Goal: Task Accomplishment & Management: Complete application form

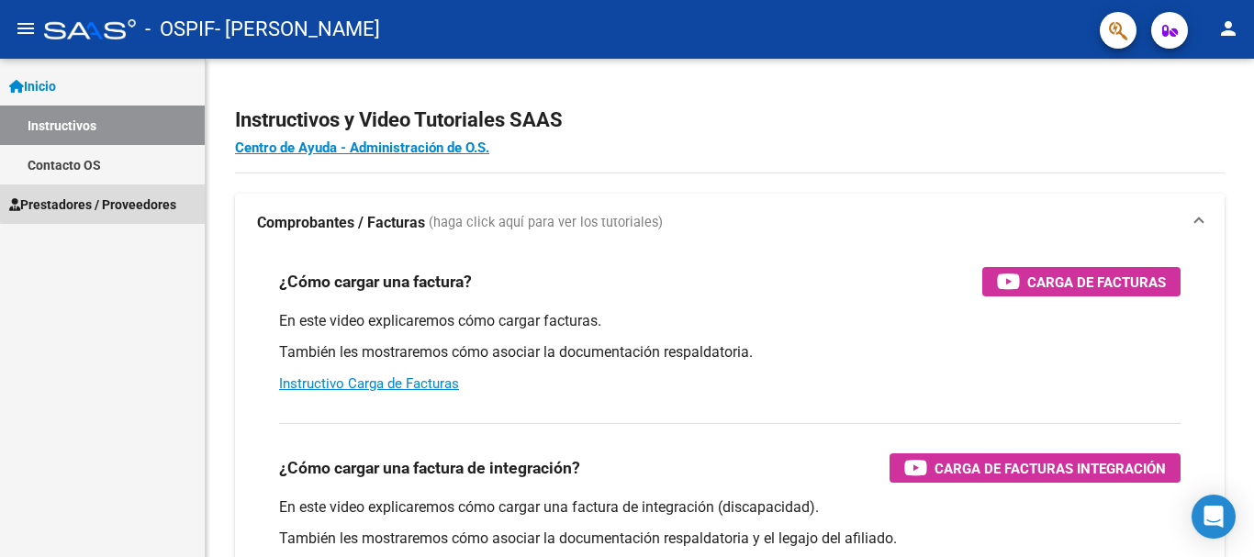
click at [144, 199] on span "Prestadores / Proveedores" at bounding box center [92, 205] width 167 height 20
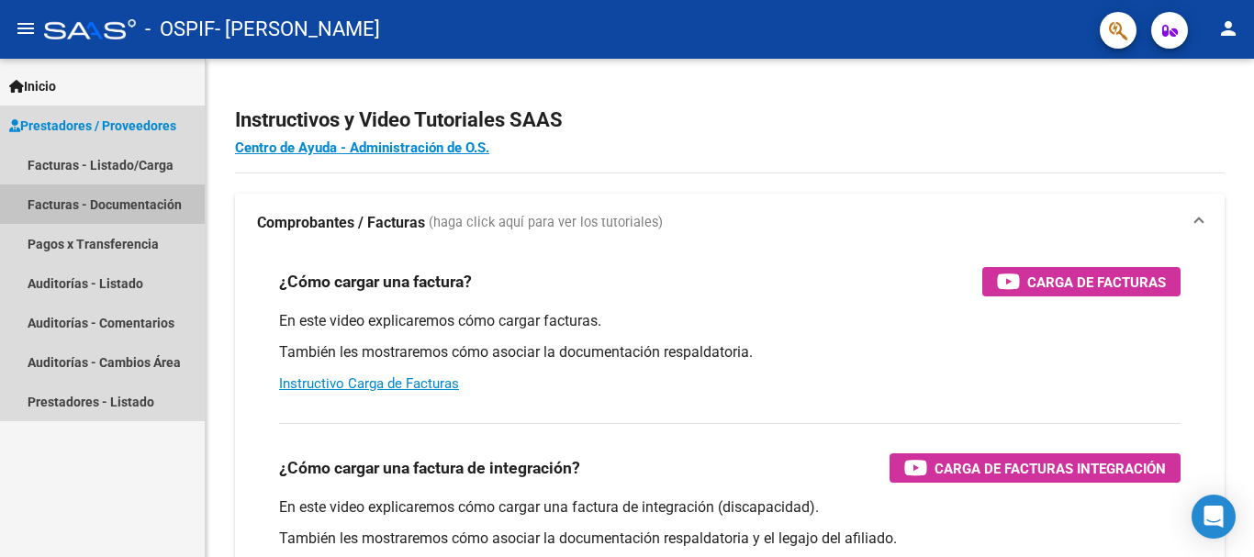
click at [140, 198] on link "Facturas - Documentación" at bounding box center [102, 204] width 205 height 39
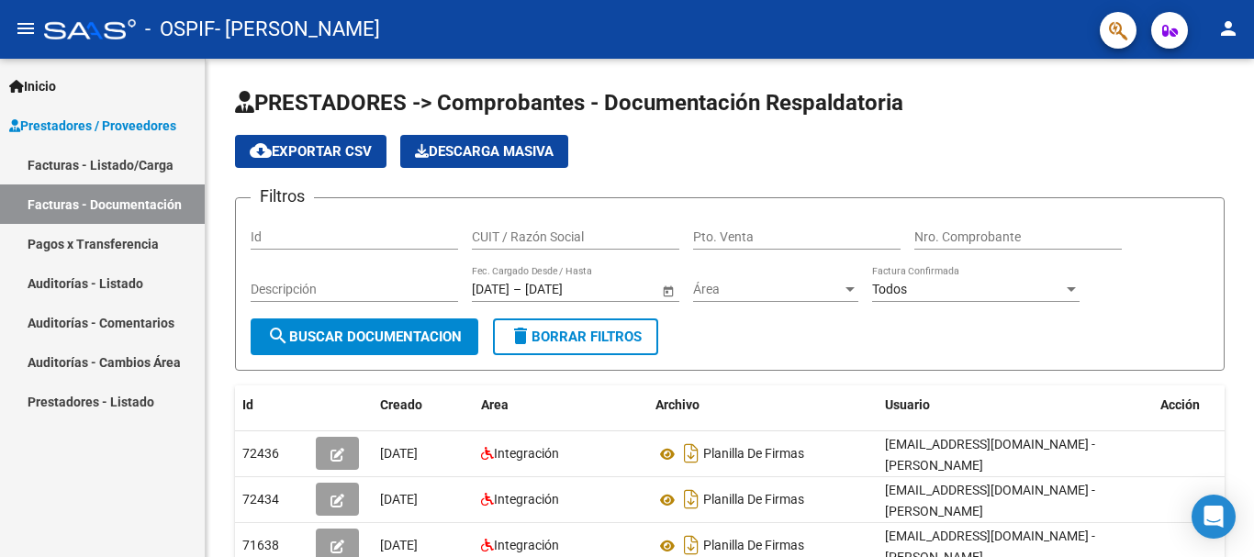
click at [135, 156] on link "Facturas - Listado/Carga" at bounding box center [102, 164] width 205 height 39
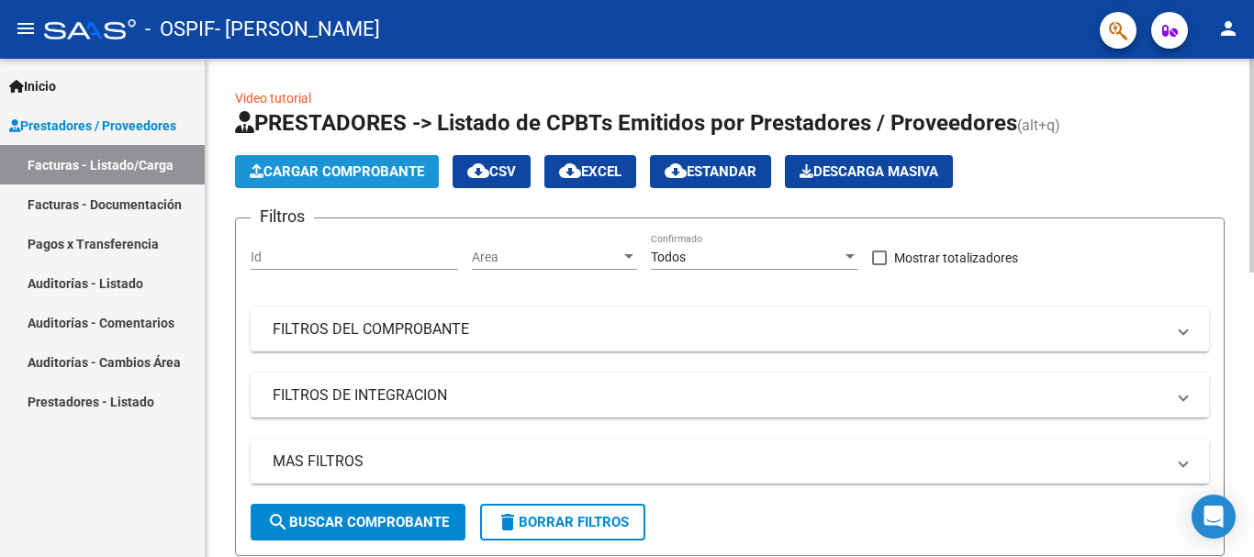
click at [323, 167] on span "Cargar Comprobante" at bounding box center [337, 171] width 174 height 17
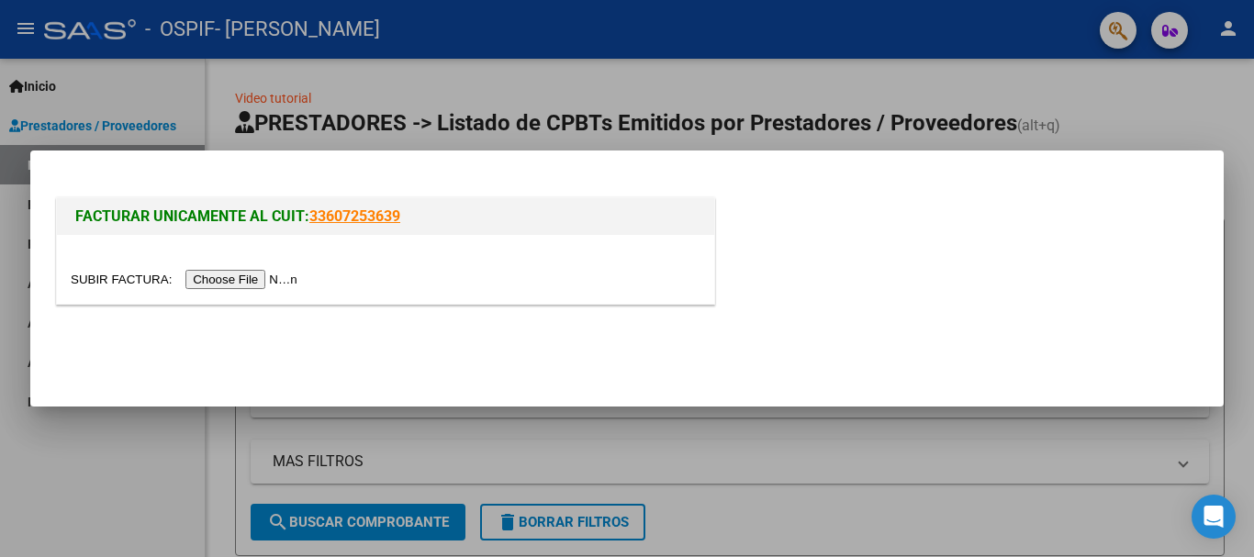
click at [264, 276] on input "file" at bounding box center [187, 279] width 232 height 19
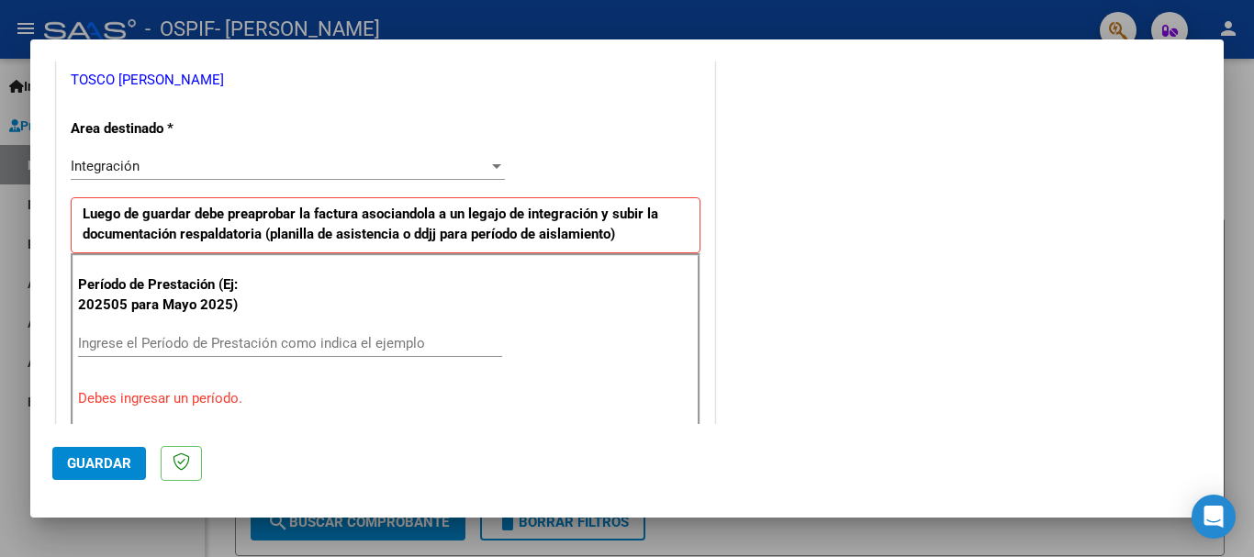
scroll to position [404, 0]
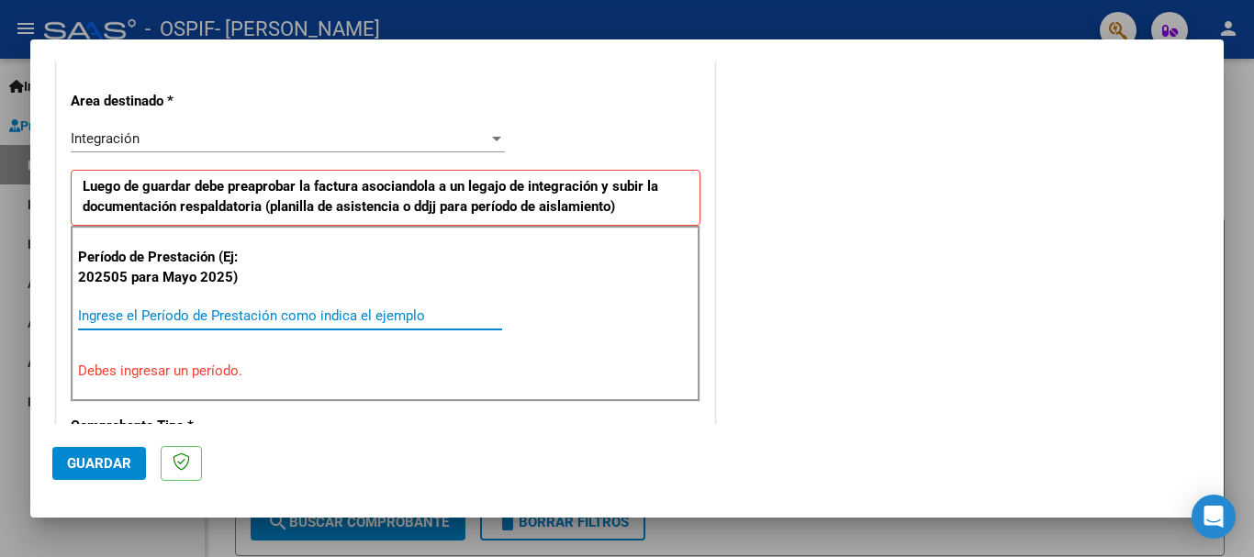
click at [295, 314] on input "Ingrese el Período de Prestación como indica el ejemplo" at bounding box center [290, 316] width 424 height 17
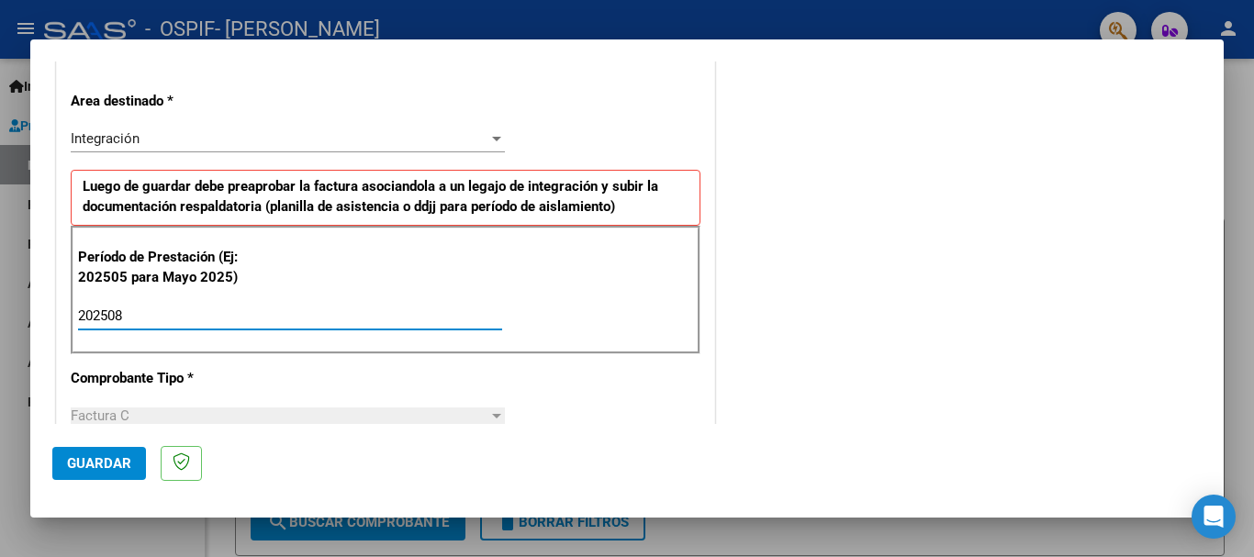
type input "202508"
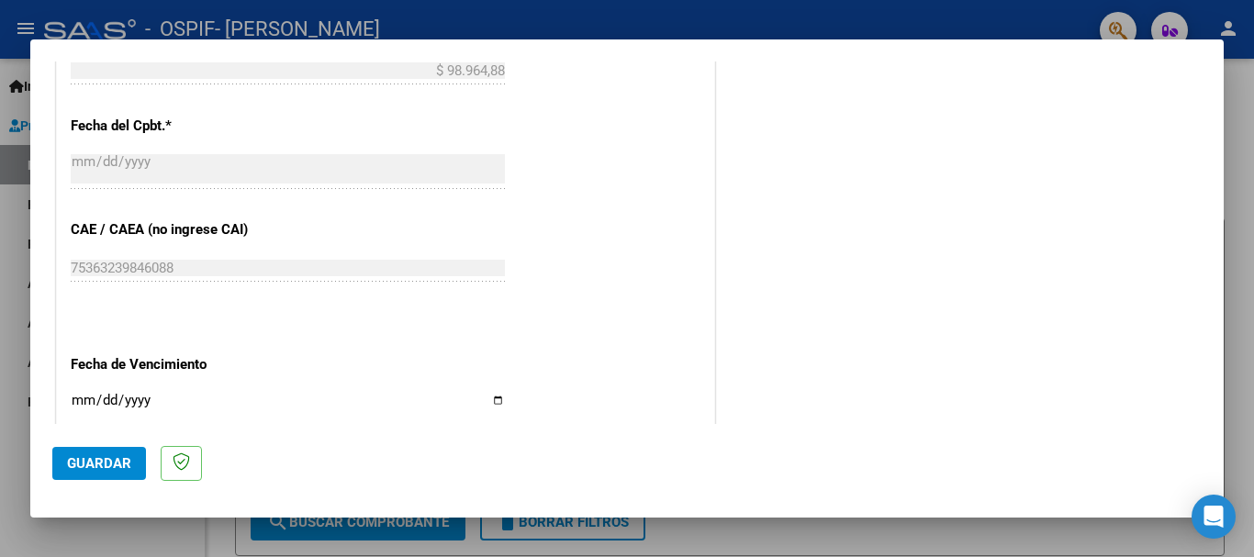
scroll to position [1065, 0]
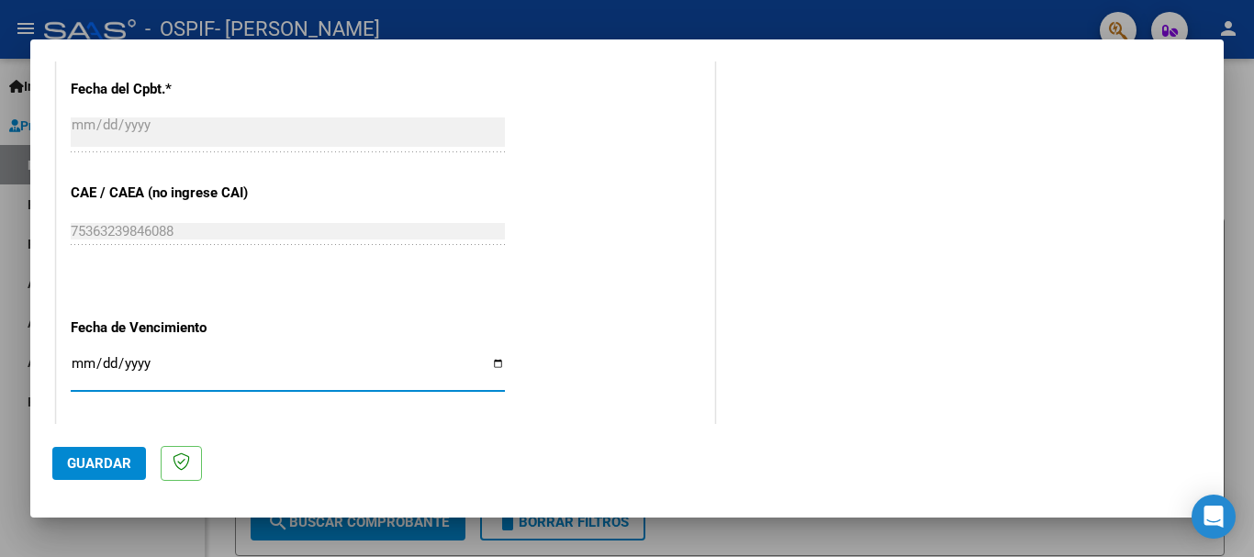
click at [494, 363] on input "Ingresar la fecha" at bounding box center [288, 370] width 434 height 29
type input "[DATE]"
click at [118, 458] on span "Guardar" at bounding box center [99, 463] width 64 height 17
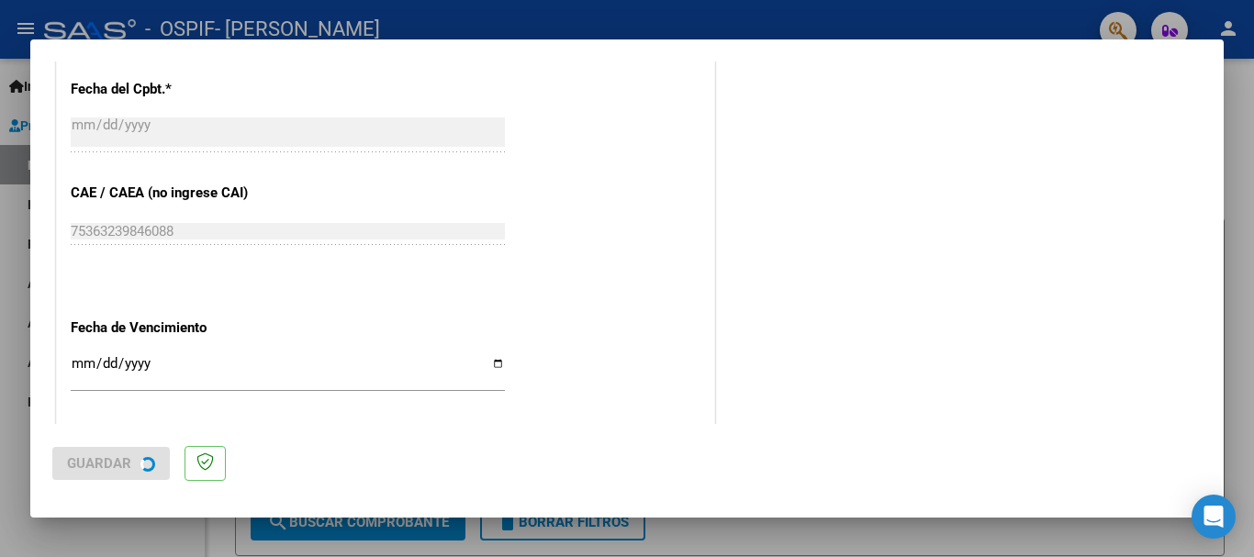
scroll to position [0, 0]
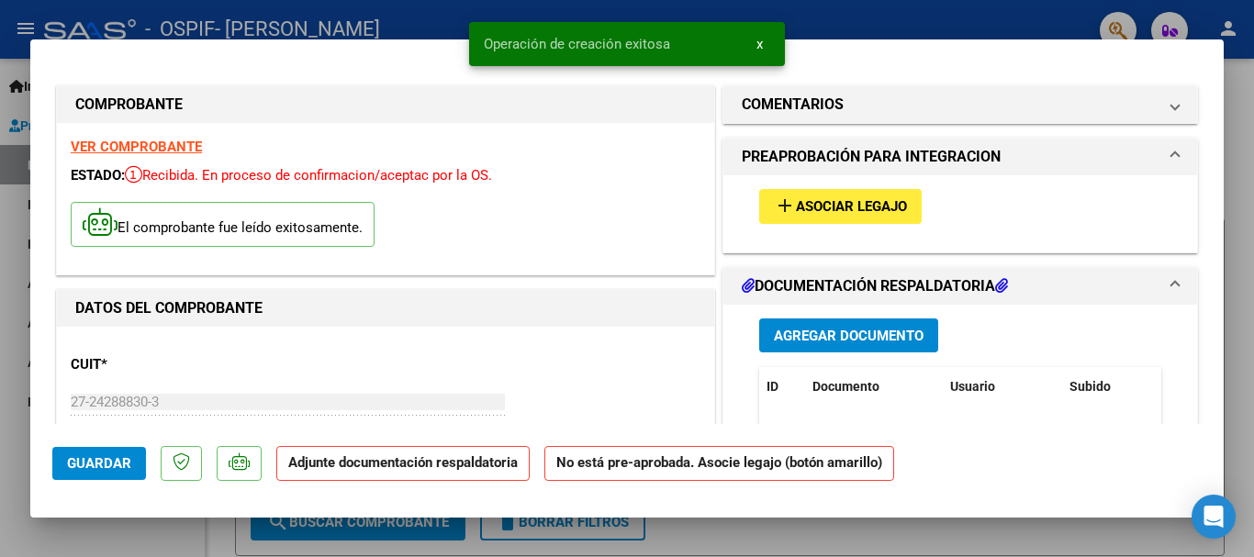
click at [778, 209] on mat-icon "add" at bounding box center [785, 206] width 22 height 22
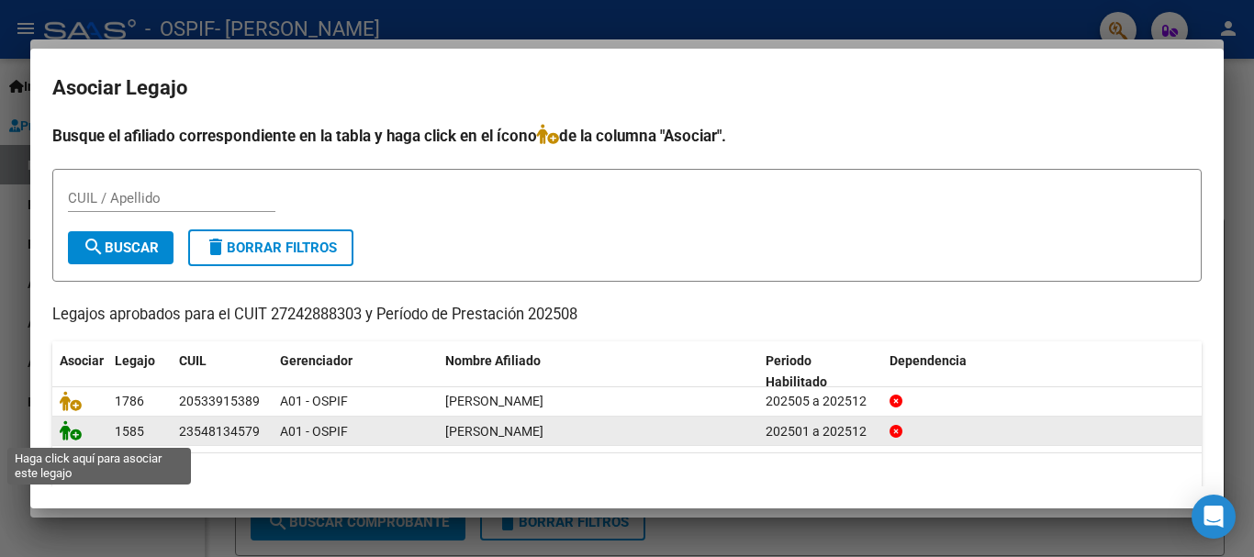
click at [75, 436] on icon at bounding box center [71, 431] width 22 height 20
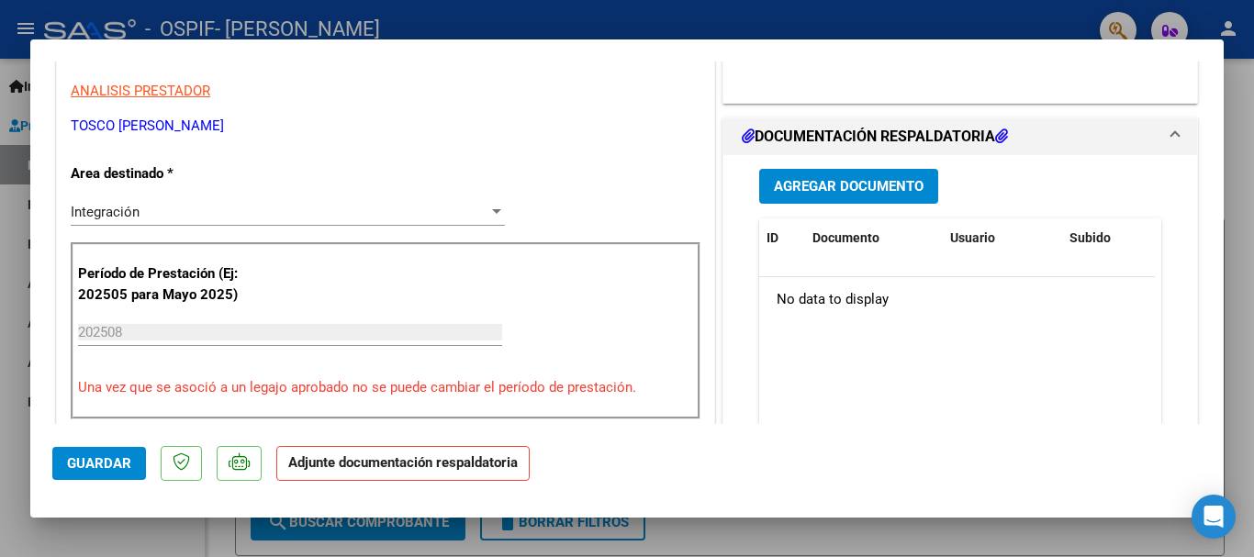
scroll to position [294, 0]
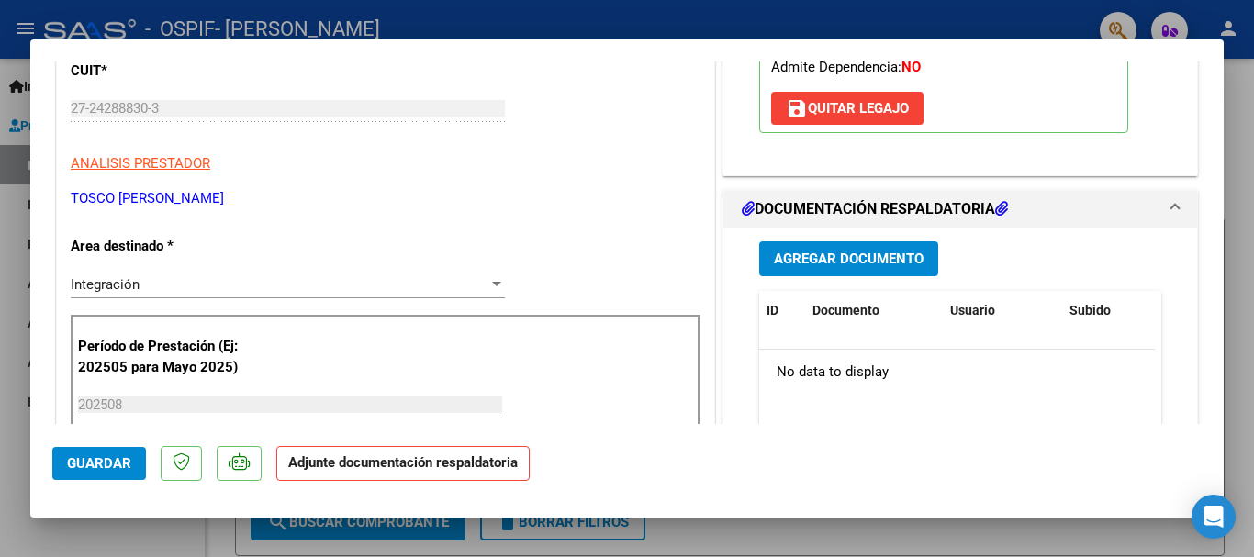
click at [855, 257] on span "Agregar Documento" at bounding box center [849, 260] width 150 height 17
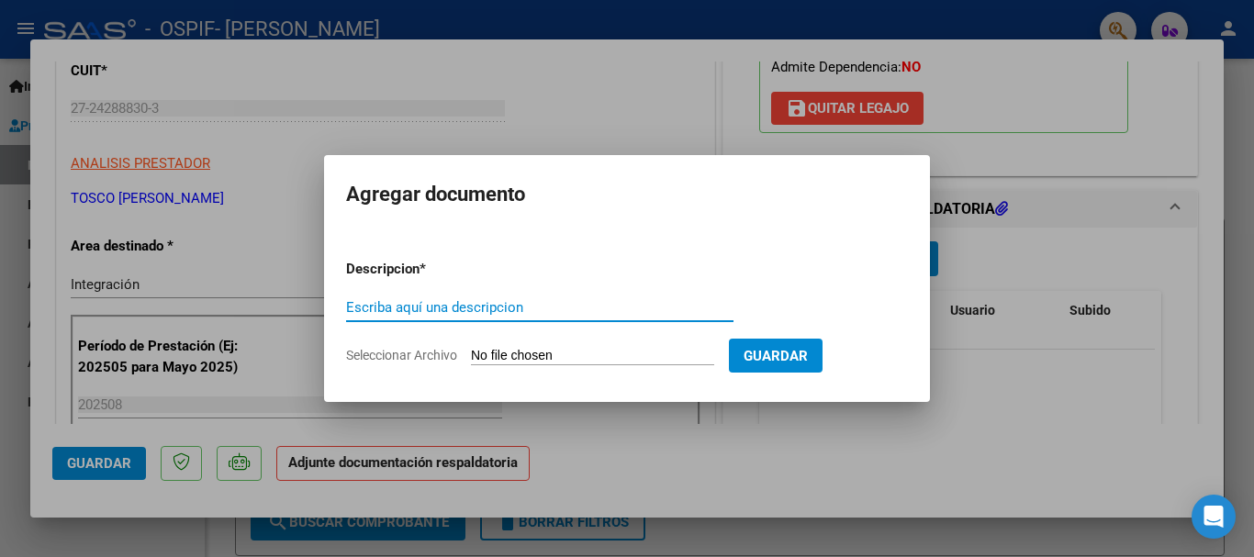
click at [569, 305] on input "Escriba aquí una descripcion" at bounding box center [539, 307] width 387 height 17
type input "Planilla de firmas"
click at [550, 357] on input "Seleccionar Archivo" at bounding box center [592, 356] width 243 height 17
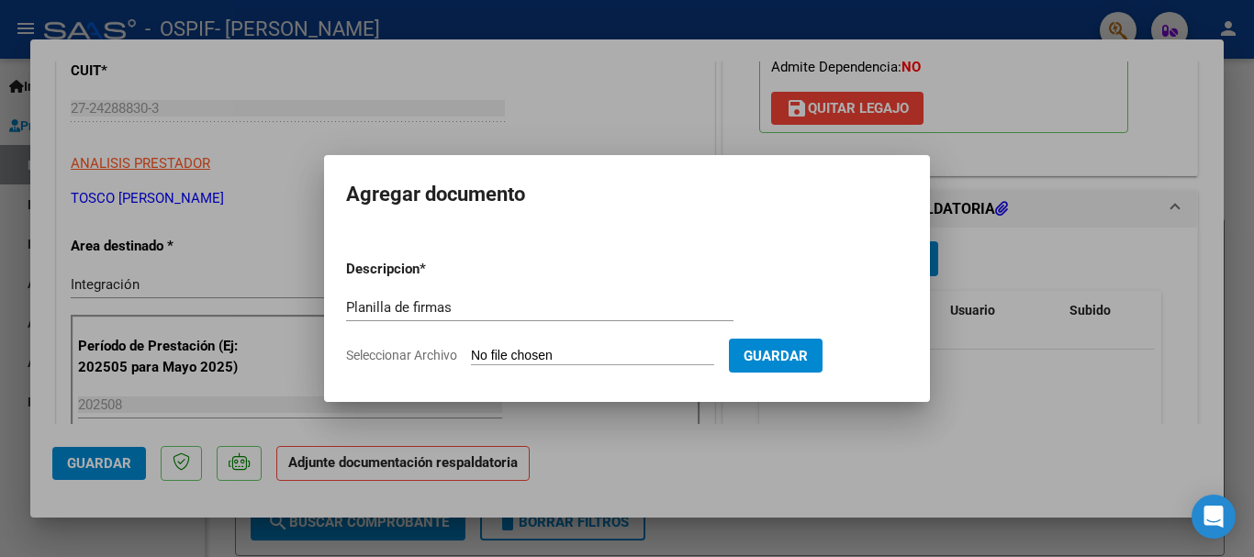
type input "C:\fakepath\Planilla de firmas [DATE].pdf"
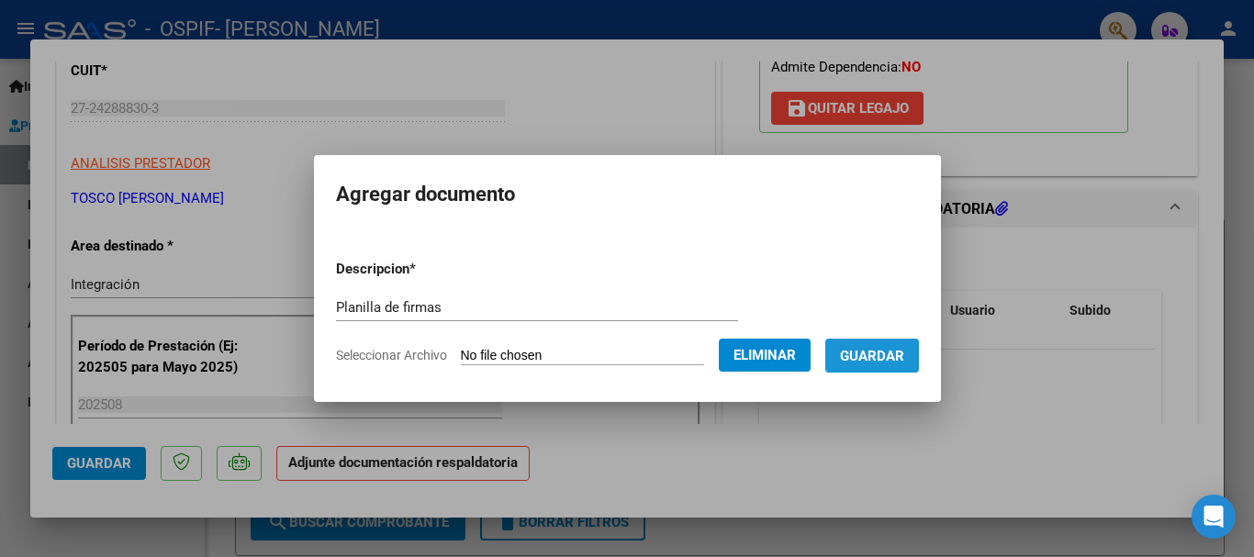
click at [883, 364] on span "Guardar" at bounding box center [872, 356] width 64 height 17
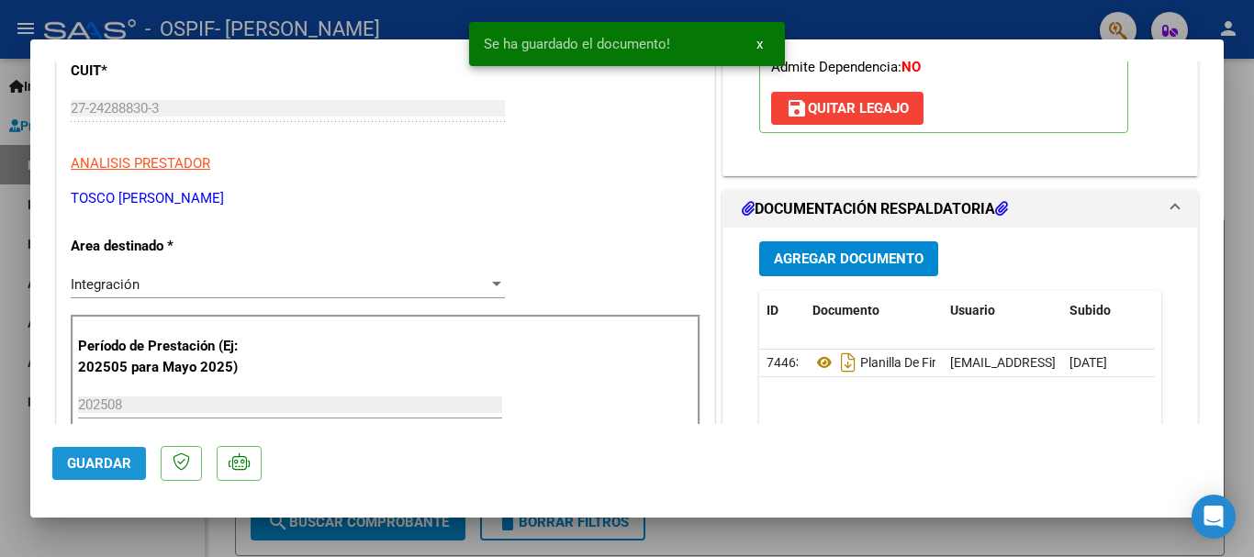
click at [87, 459] on span "Guardar" at bounding box center [99, 463] width 64 height 17
click at [8, 249] on div at bounding box center [627, 278] width 1254 height 557
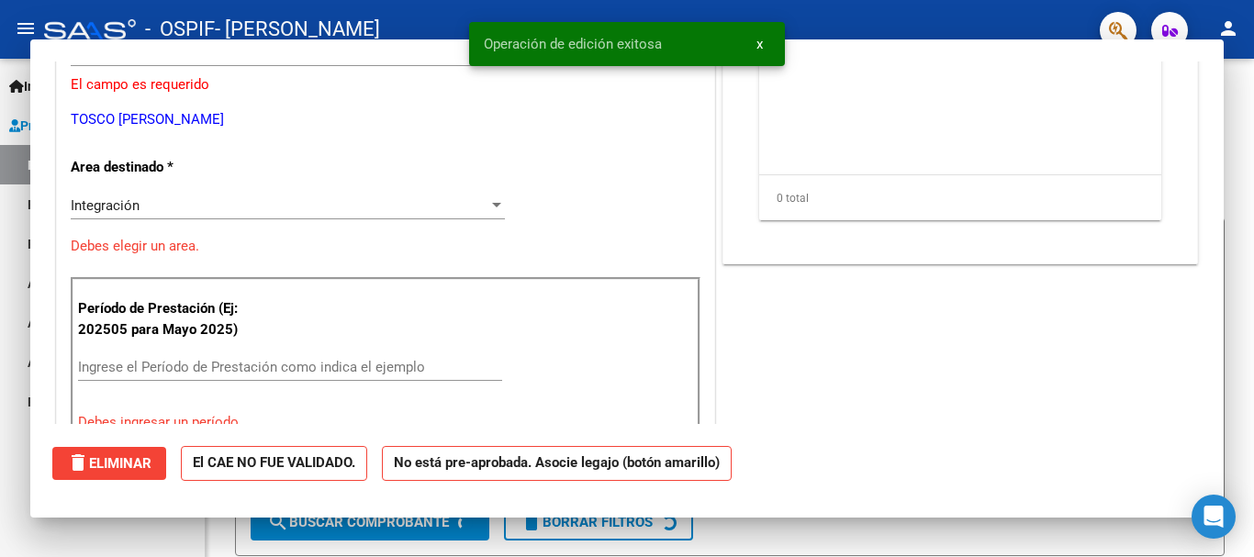
scroll to position [0, 0]
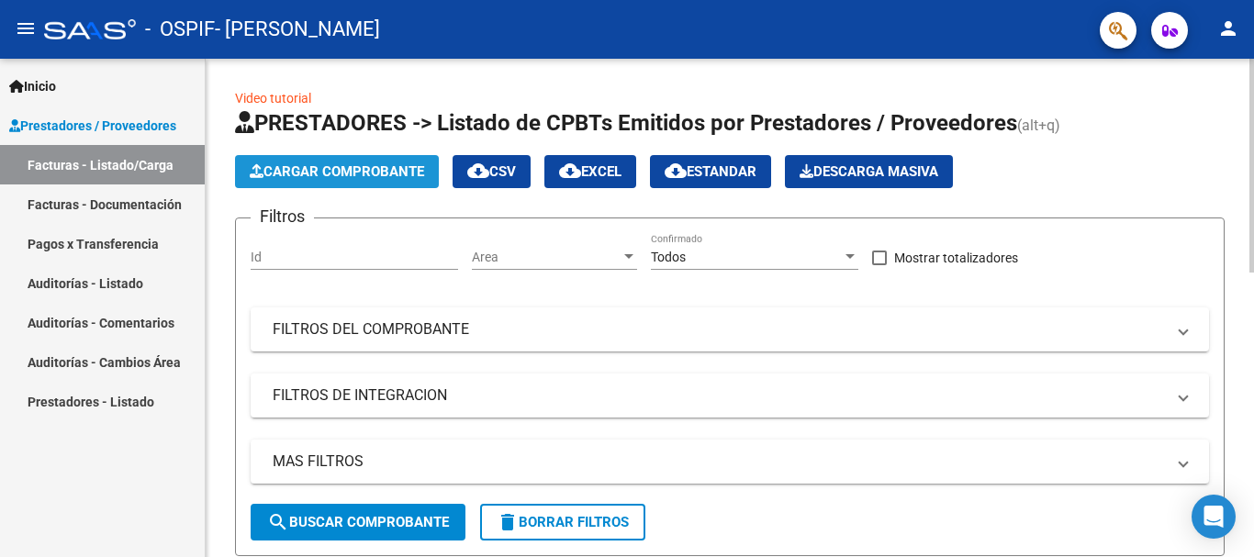
click at [317, 168] on span "Cargar Comprobante" at bounding box center [337, 171] width 174 height 17
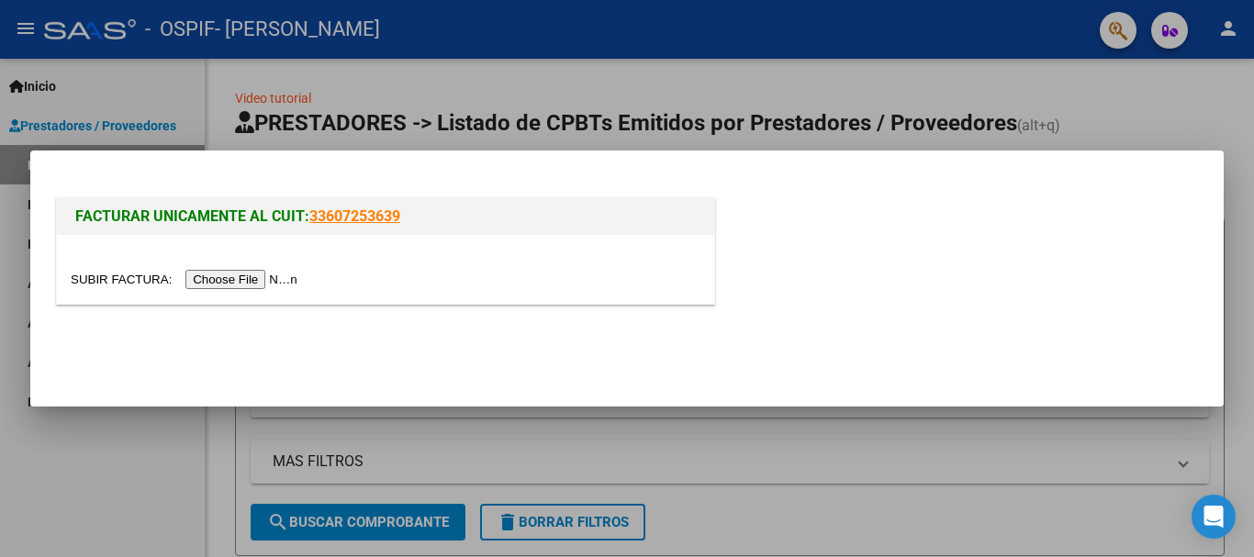
click at [267, 275] on input "file" at bounding box center [187, 279] width 232 height 19
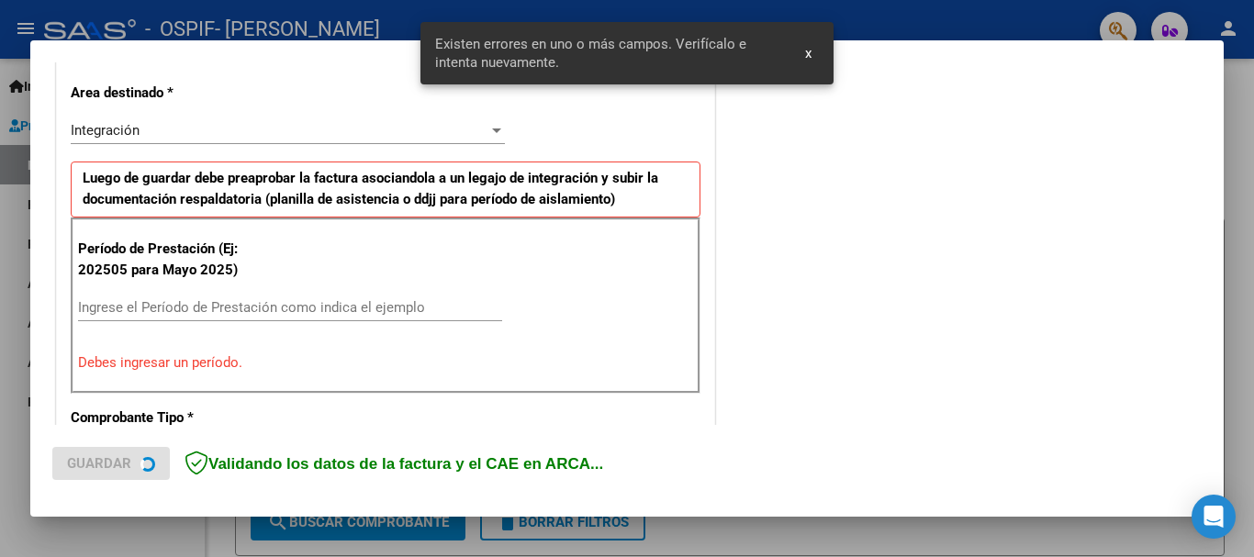
scroll to position [424, 0]
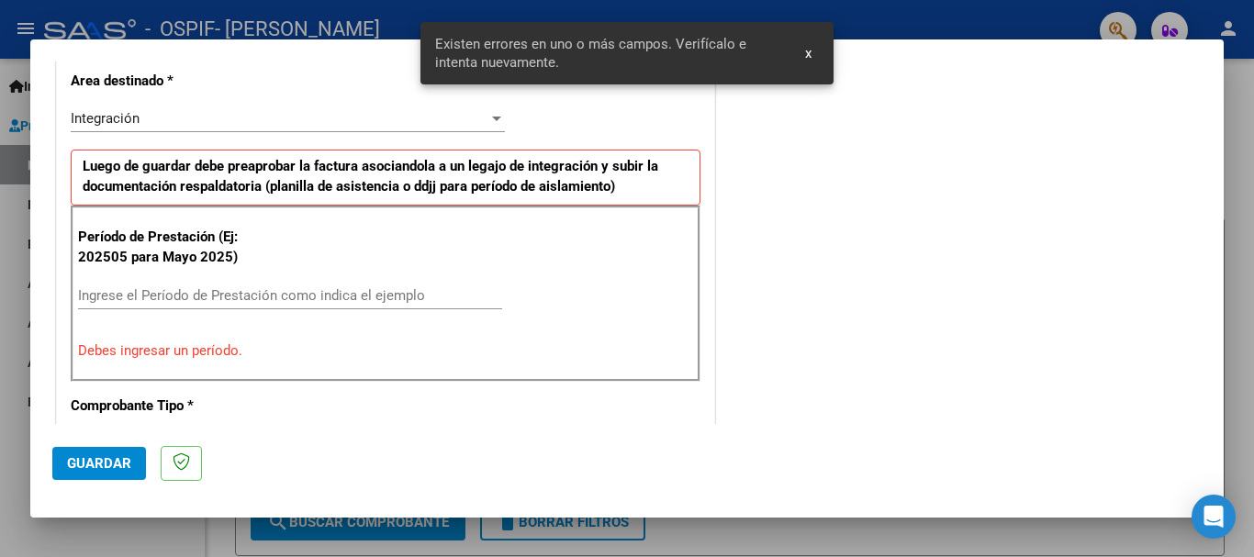
click at [474, 299] on input "Ingrese el Período de Prestación como indica el ejemplo" at bounding box center [290, 295] width 424 height 17
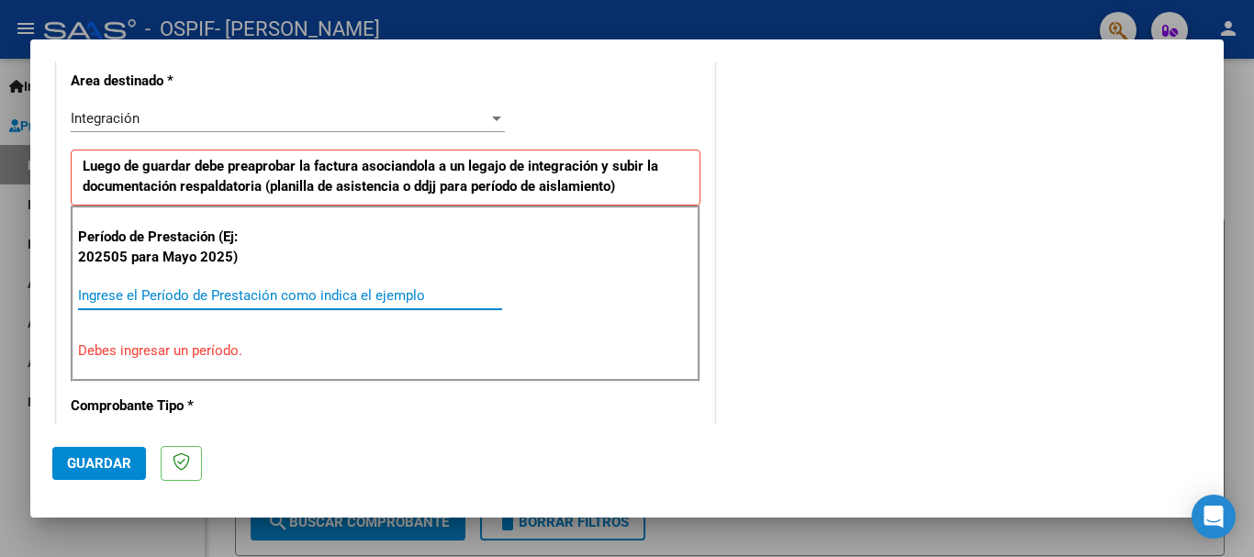
click at [400, 293] on input "Ingrese el Período de Prestación como indica el ejemplo" at bounding box center [290, 295] width 424 height 17
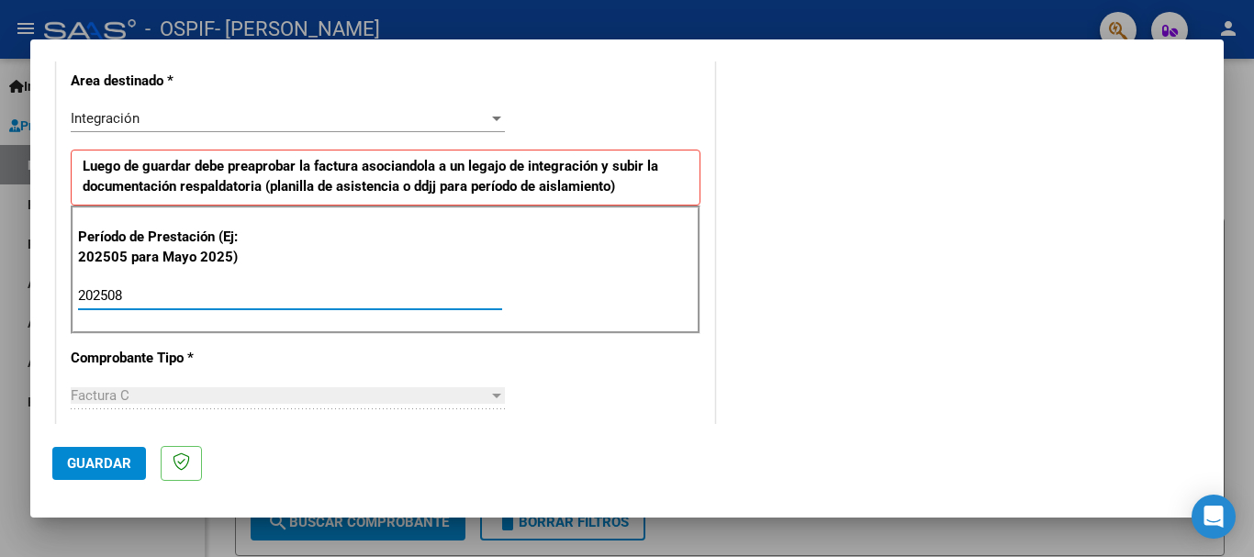
type input "202508"
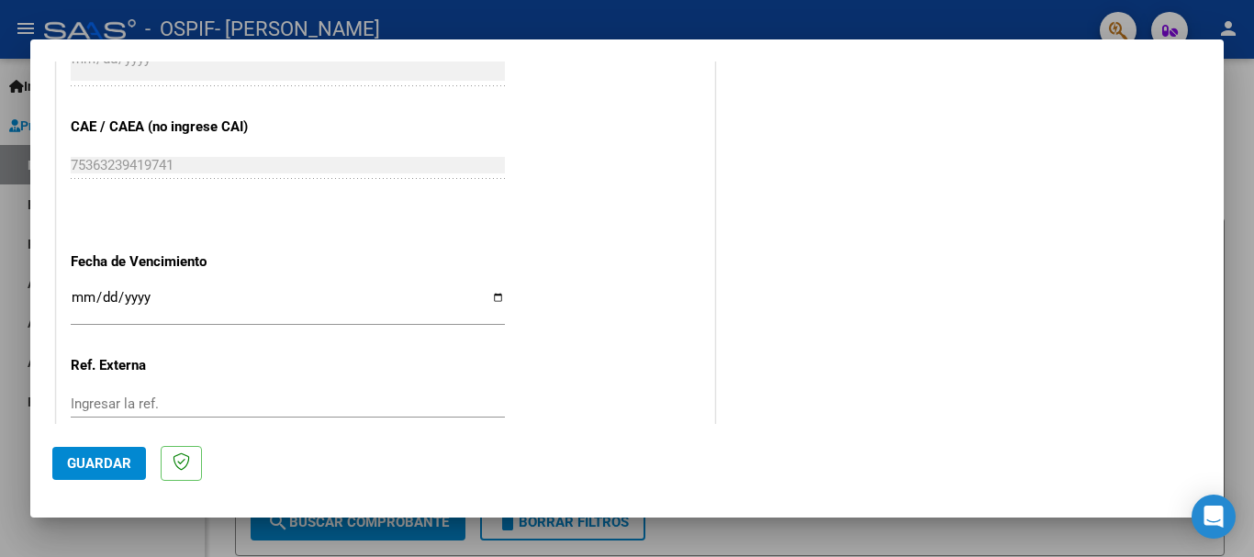
scroll to position [1159, 0]
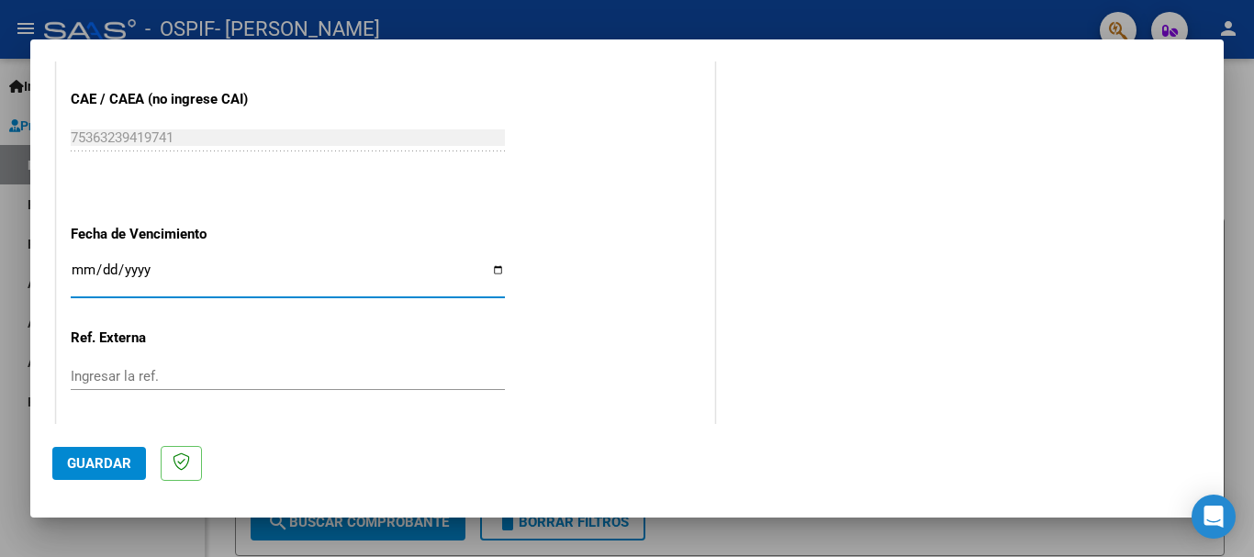
click at [493, 266] on input "Ingresar la fecha" at bounding box center [288, 277] width 434 height 29
type input "[DATE]"
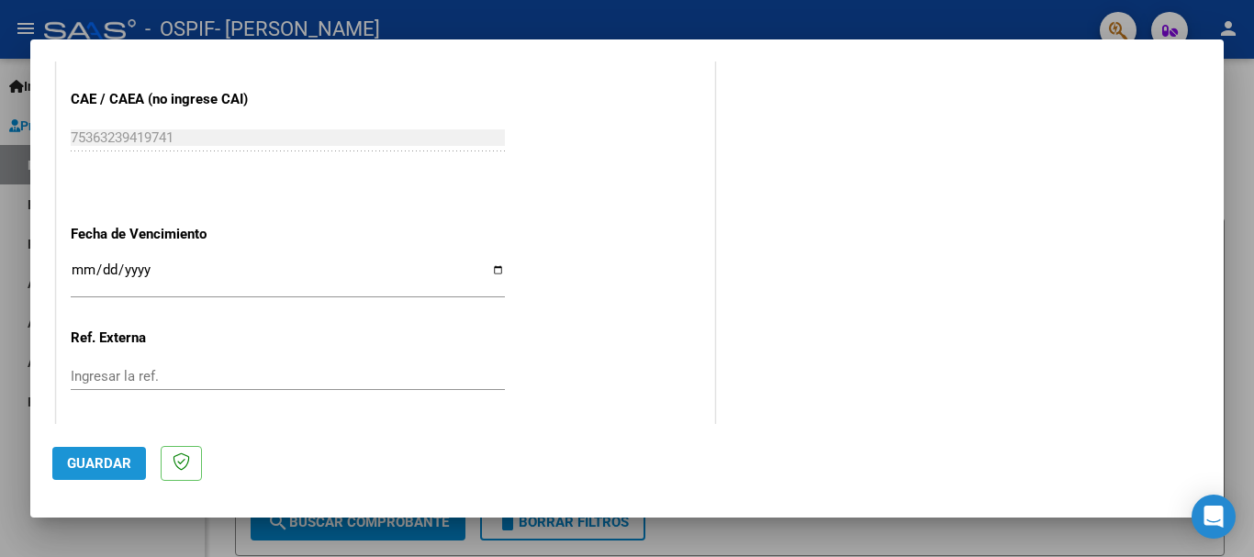
click at [104, 460] on span "Guardar" at bounding box center [99, 463] width 64 height 17
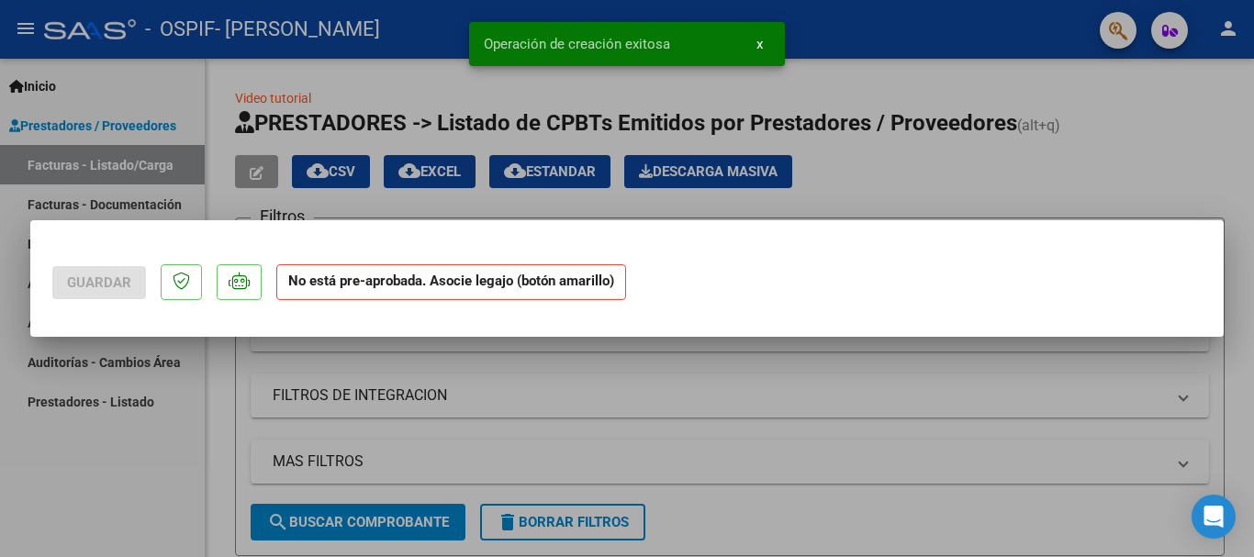
scroll to position [0, 0]
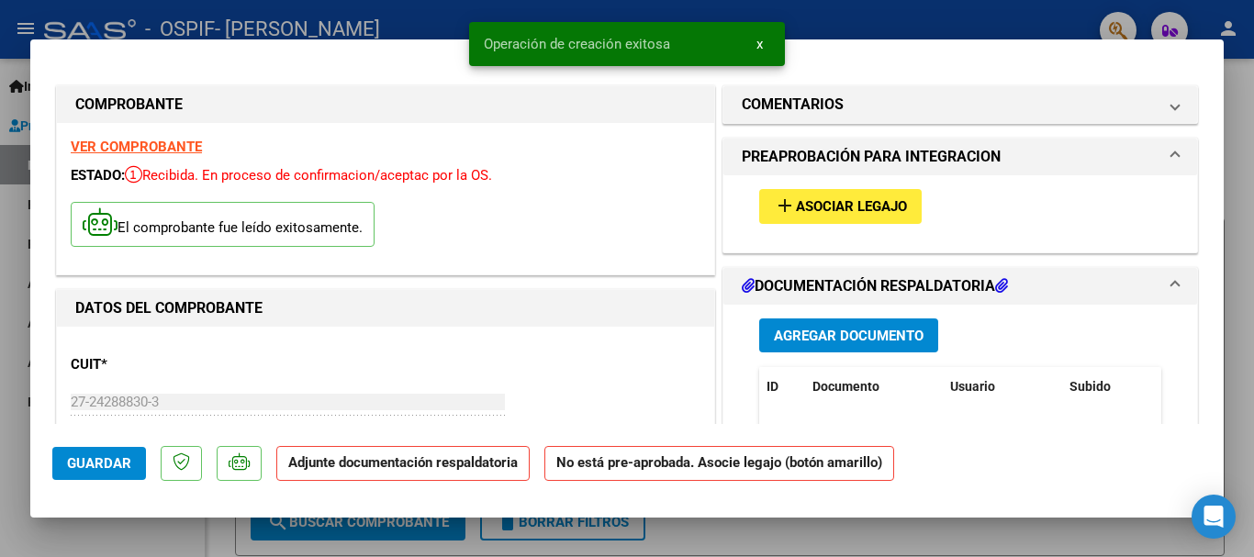
click at [782, 196] on mat-icon "add" at bounding box center [785, 206] width 22 height 22
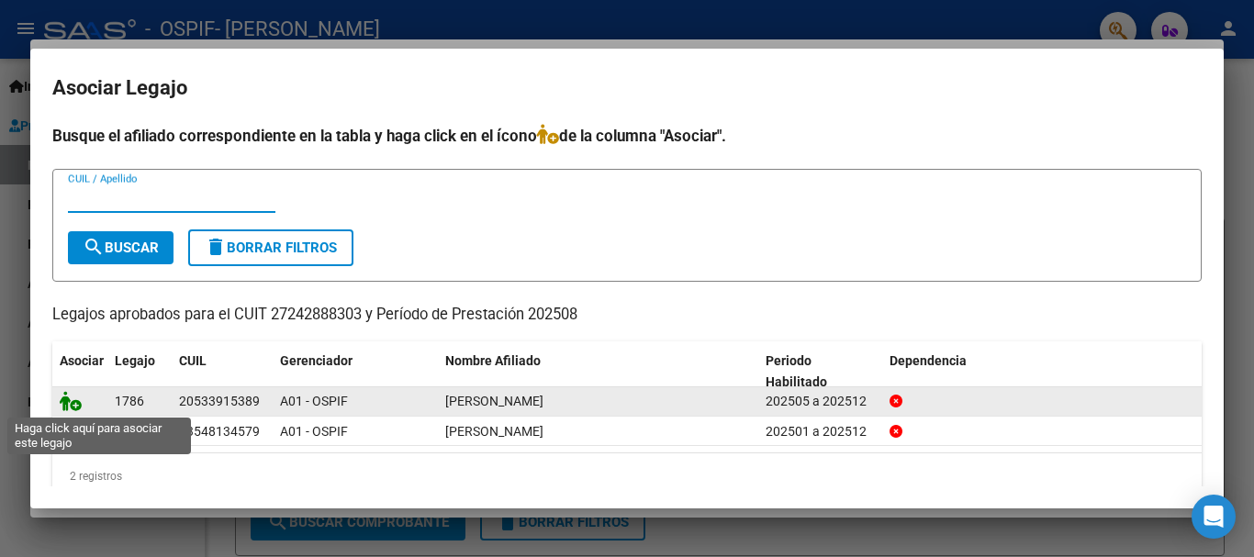
click at [75, 404] on icon at bounding box center [71, 401] width 22 height 20
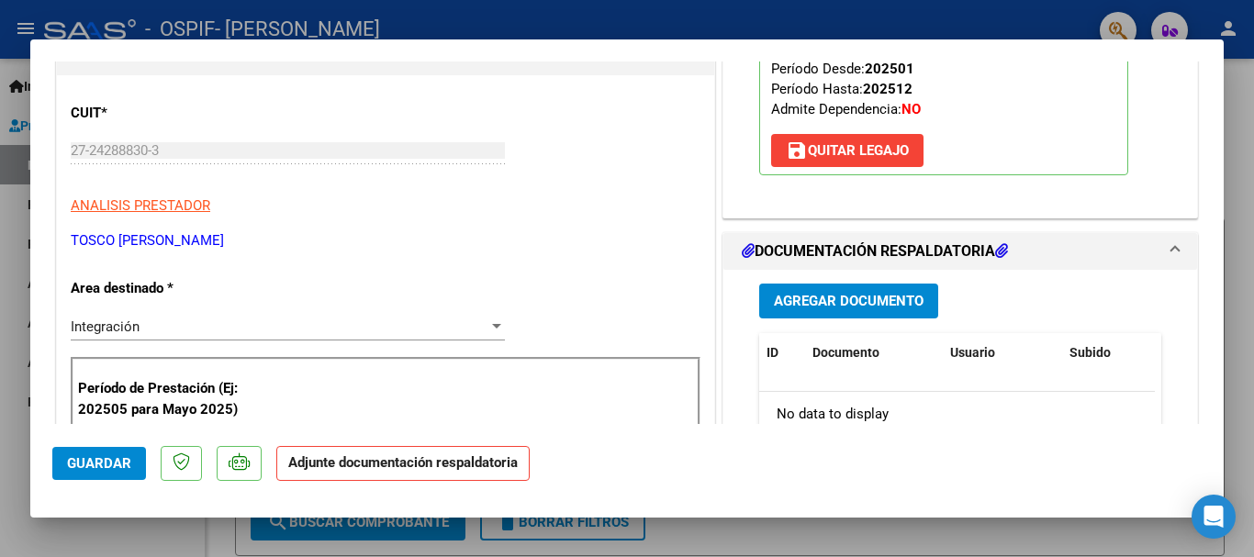
scroll to position [257, 0]
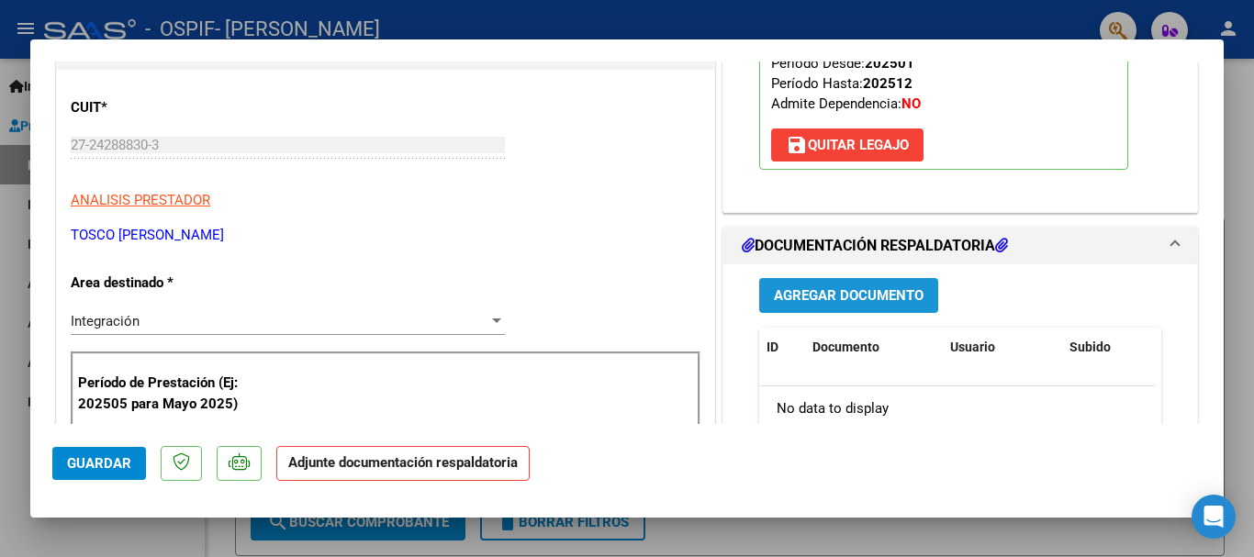
click at [889, 297] on span "Agregar Documento" at bounding box center [849, 296] width 150 height 17
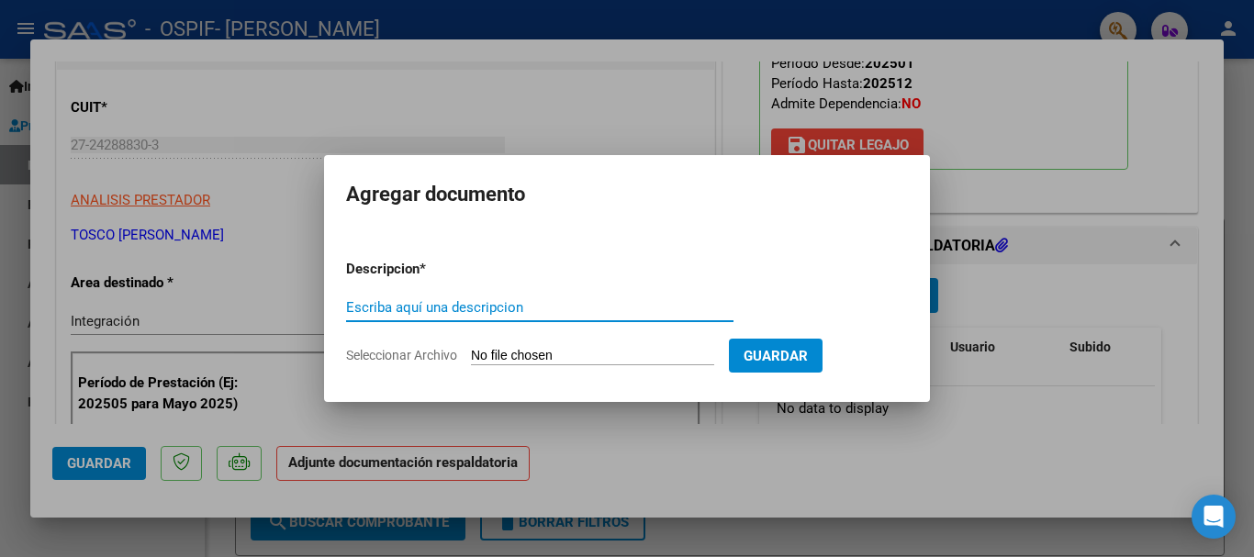
click at [653, 309] on input "Escriba aquí una descripcion" at bounding box center [539, 307] width 387 height 17
type input "Planilla de firmas"
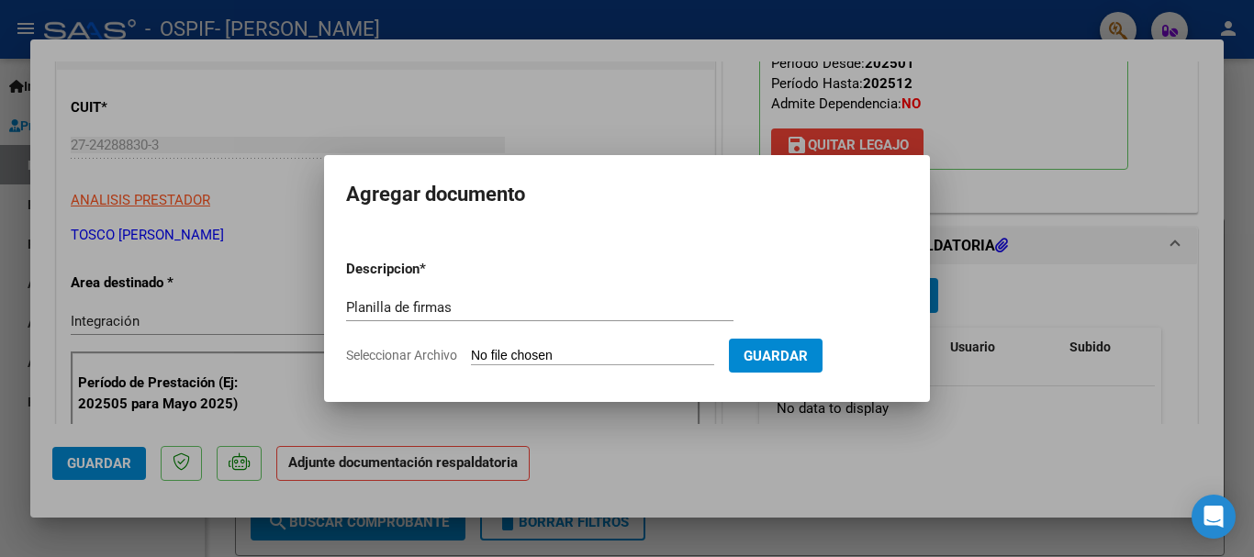
click at [619, 345] on form "Descripcion * Planilla de firmas Escriba aquí una descripcion Seleccionar Archi…" at bounding box center [627, 312] width 562 height 134
click at [446, 352] on span "Seleccionar Archivo" at bounding box center [401, 355] width 111 height 15
click at [471, 352] on input "Seleccionar Archivo" at bounding box center [592, 356] width 243 height 17
type input "C:\fakepath\Planilla de firmas [DATE].pdf"
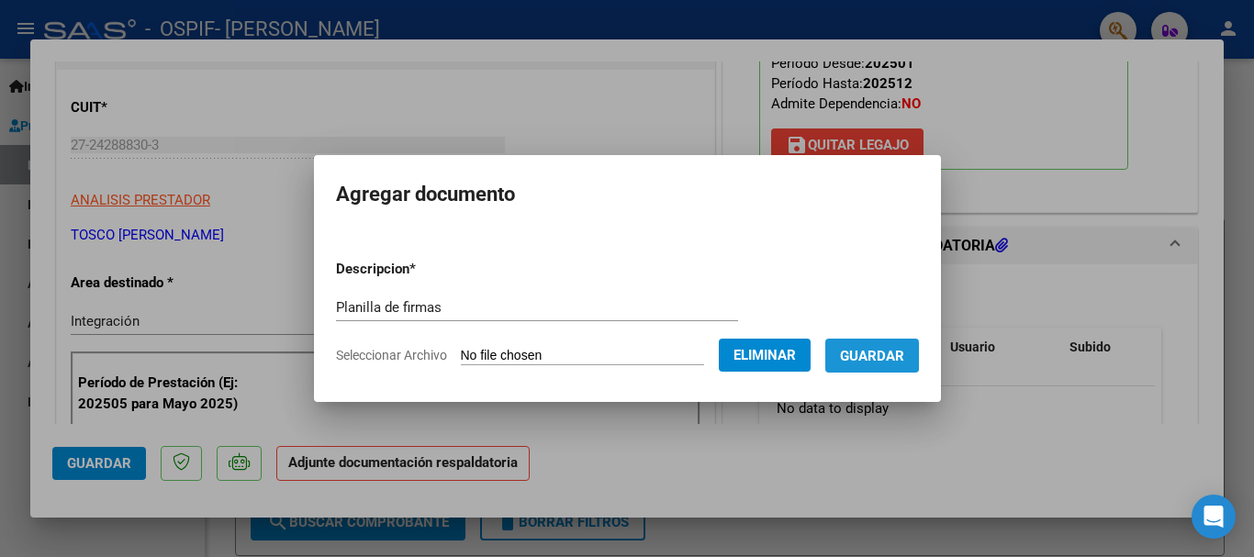
click at [883, 351] on span "Guardar" at bounding box center [872, 356] width 64 height 17
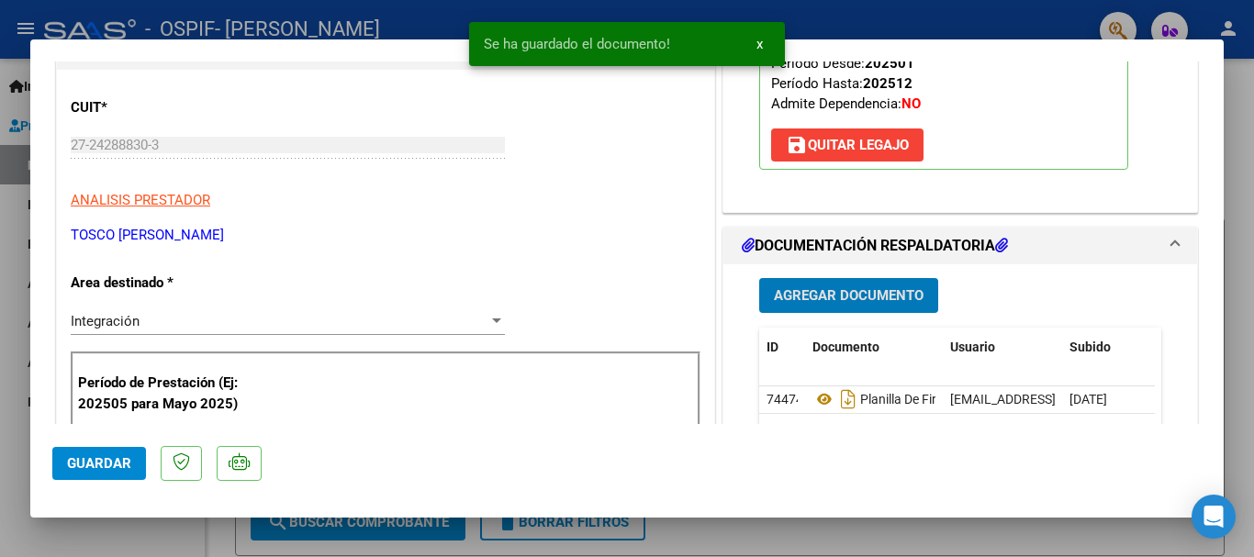
click at [108, 462] on span "Guardar" at bounding box center [99, 463] width 64 height 17
click at [14, 260] on div at bounding box center [627, 278] width 1254 height 557
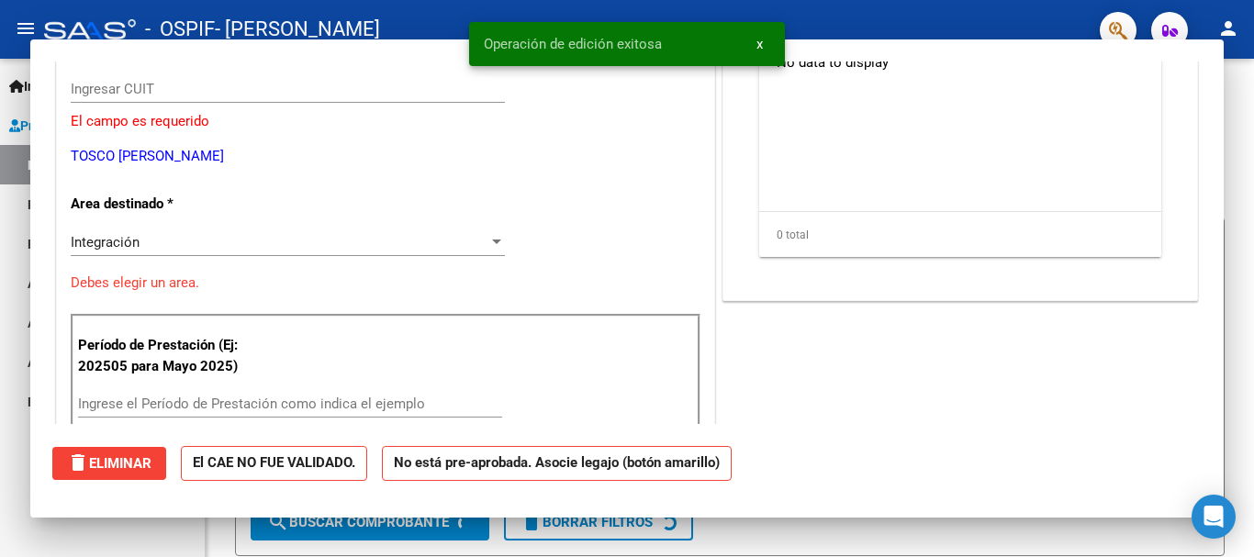
scroll to position [0, 0]
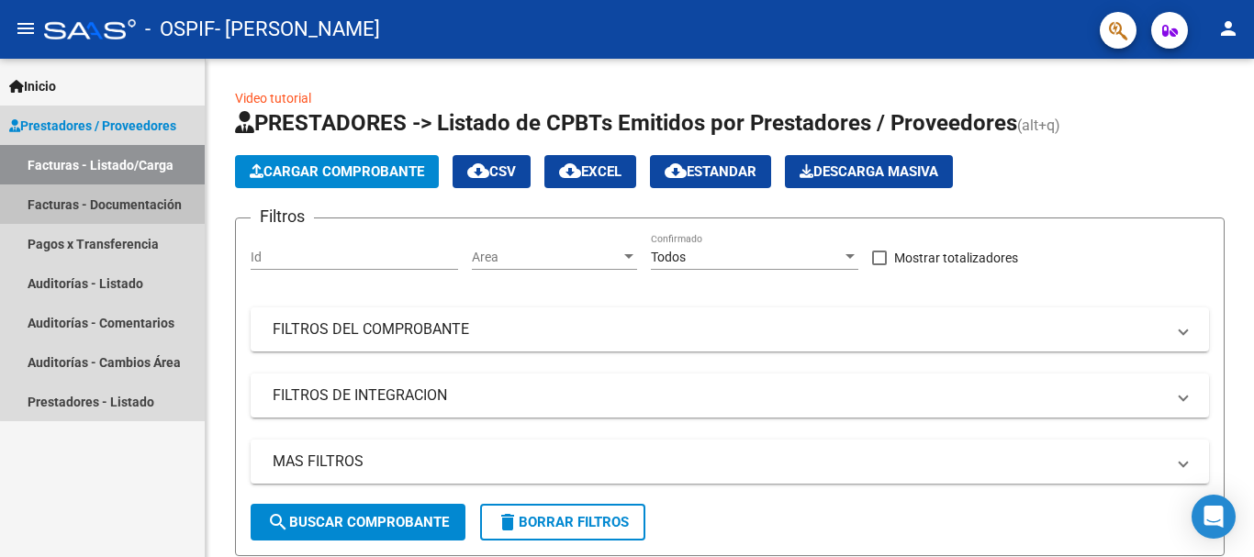
click at [139, 193] on link "Facturas - Documentación" at bounding box center [102, 204] width 205 height 39
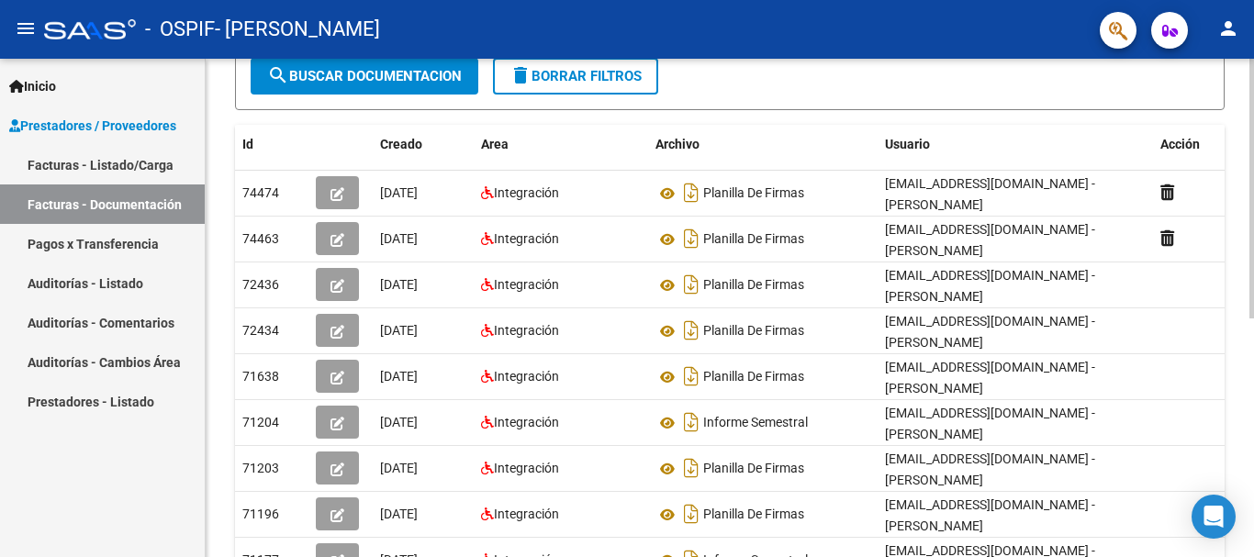
click at [1243, 440] on div "PRESTADORES -> Comprobantes - Documentación Respaldatoria cloud_download Export…" at bounding box center [732, 269] width 1053 height 943
